Goal: Find specific page/section: Find specific page/section

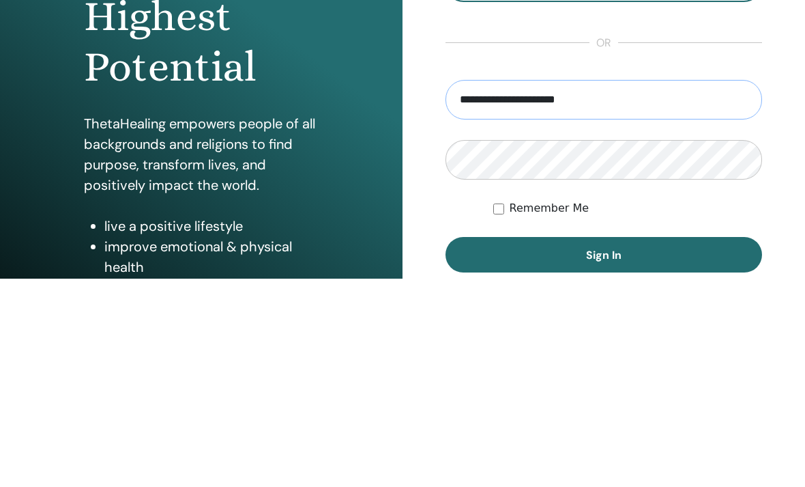
type input "**********"
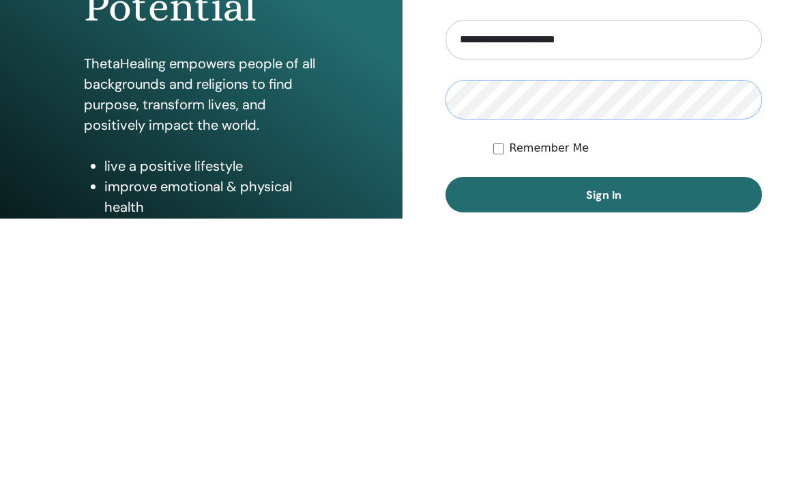
click at [604, 445] on button "Sign In" at bounding box center [604, 462] width 317 height 35
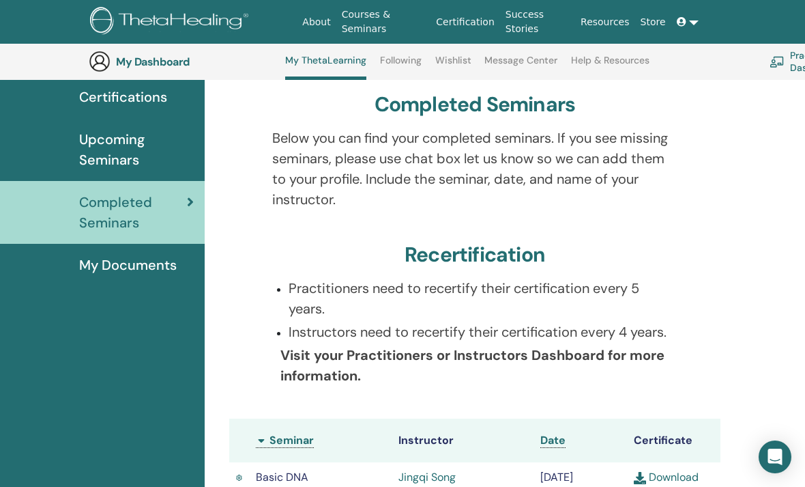
scroll to position [110, 0]
click at [117, 263] on span "My Documents" at bounding box center [128, 265] width 98 height 20
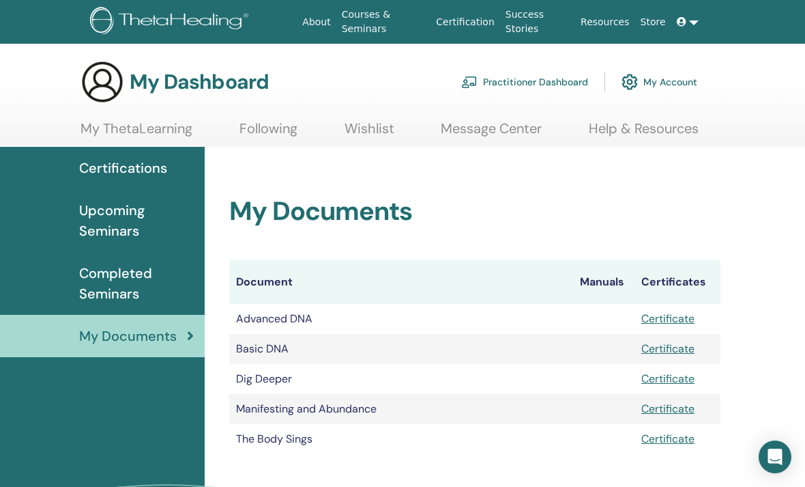
click at [225, 254] on div "My Documents Document Manuals Certificates Advanced DNA Certificate Basic DNA C…" at bounding box center [475, 309] width 524 height 324
click at [125, 227] on span "Upcoming Seminars" at bounding box center [136, 220] width 115 height 41
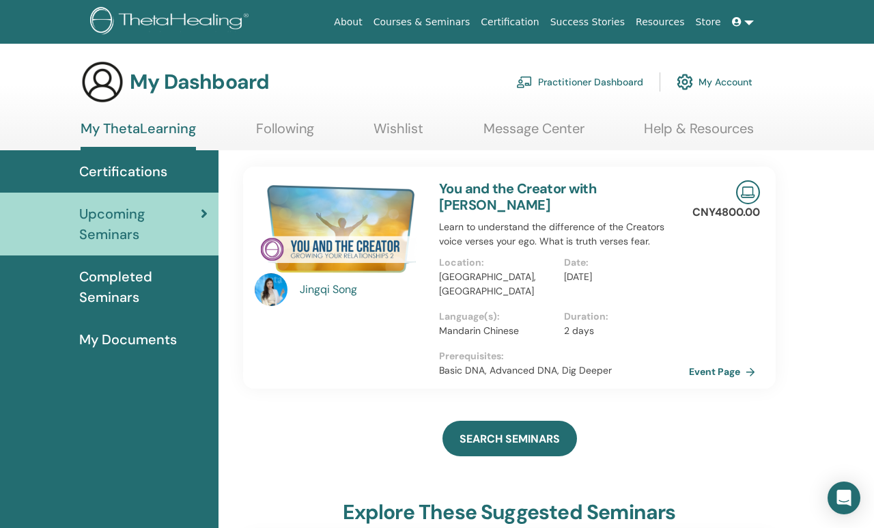
click at [729, 361] on link "Event Page" at bounding box center [725, 371] width 72 height 20
